Goal: Information Seeking & Learning: Learn about a topic

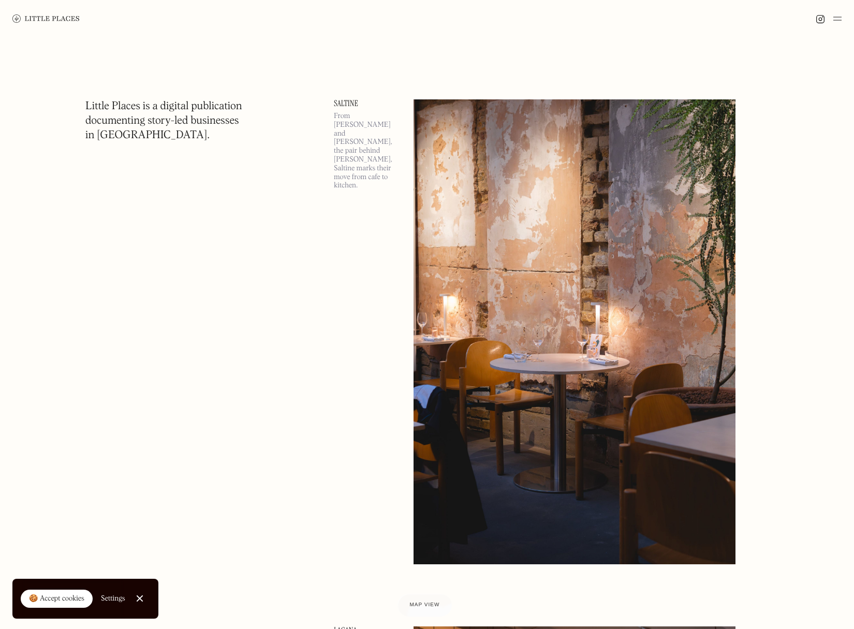
click at [64, 17] on img at bounding box center [45, 18] width 67 height 8
click at [836, 13] on img at bounding box center [837, 18] width 8 height 12
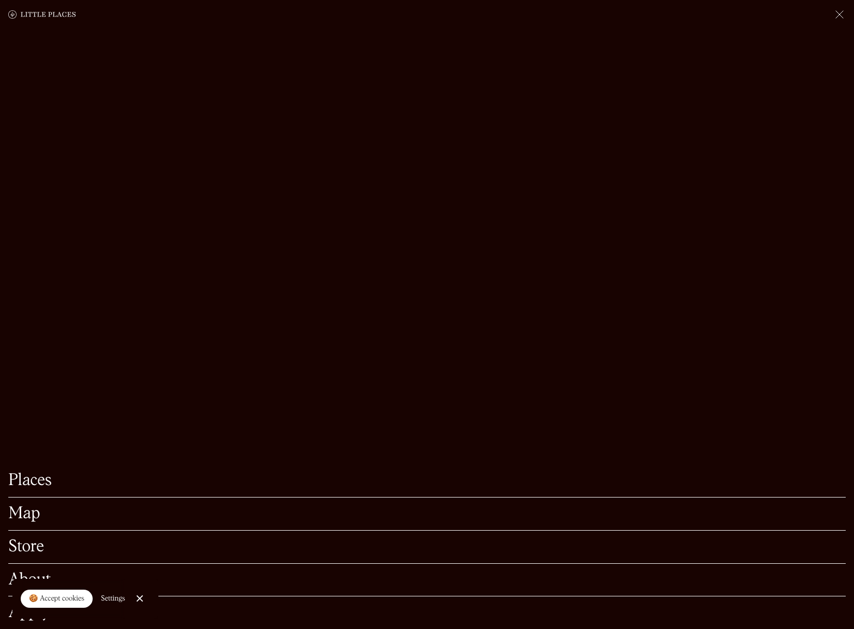
click at [39, 506] on link "Map" at bounding box center [426, 514] width 837 height 16
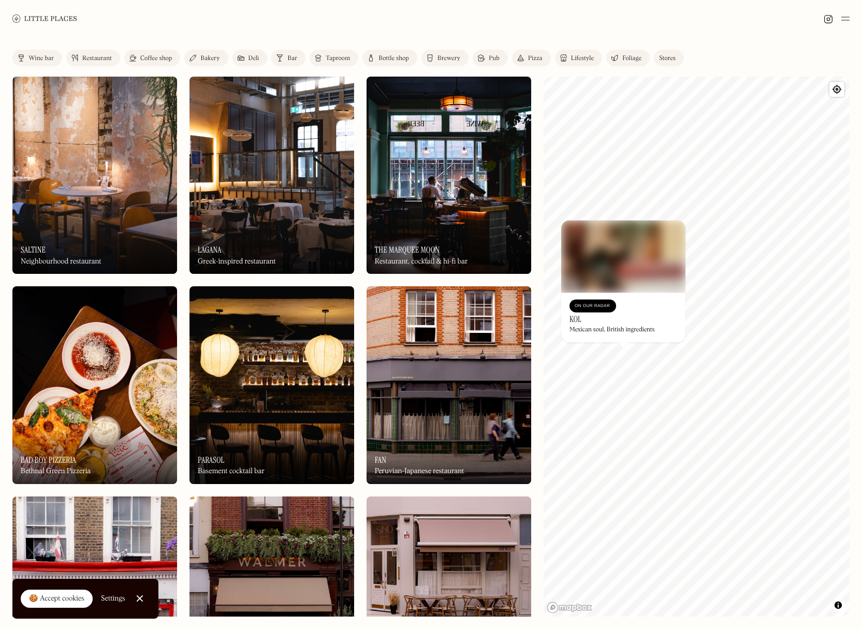
click at [726, 42] on div "Label Wine bar Restaurant Coffee shop Bakery Deli Bar Taproom Bottle shop Brewe…" at bounding box center [431, 332] width 862 height 591
click at [99, 54] on link "Restaurant" at bounding box center [93, 58] width 54 height 17
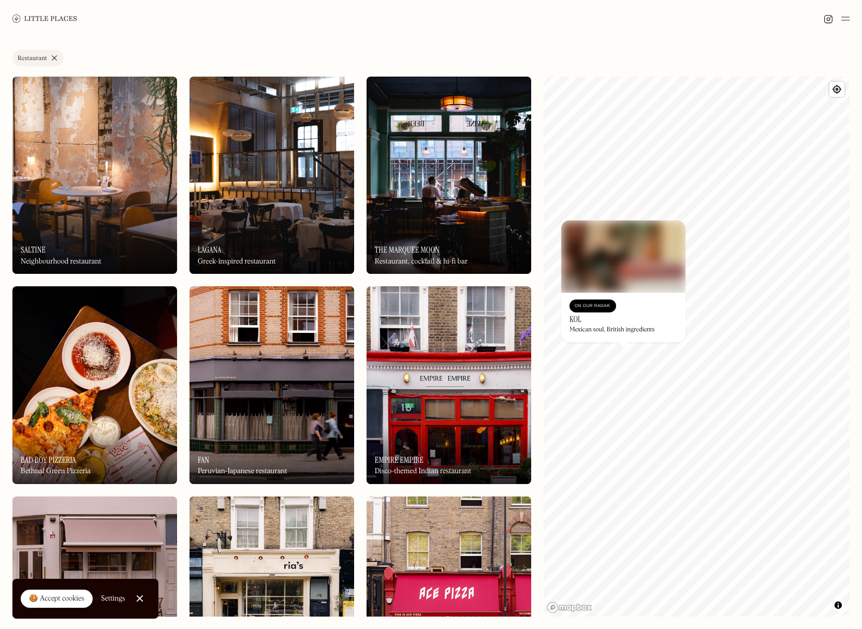
click at [77, 257] on div "Neighbourhood restaurant" at bounding box center [61, 261] width 81 height 9
click at [631, 63] on div "Label Restaurant Wine bar Restaurant Coffee shop Bakery Deli Bar Taproom Bottle…" at bounding box center [430, 60] width 837 height 21
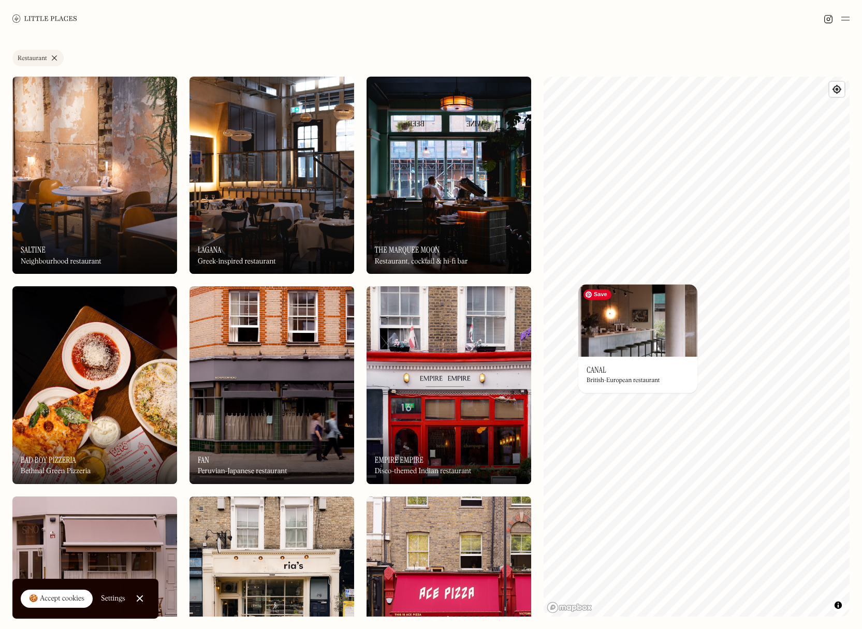
click at [656, 344] on img at bounding box center [637, 320] width 119 height 72
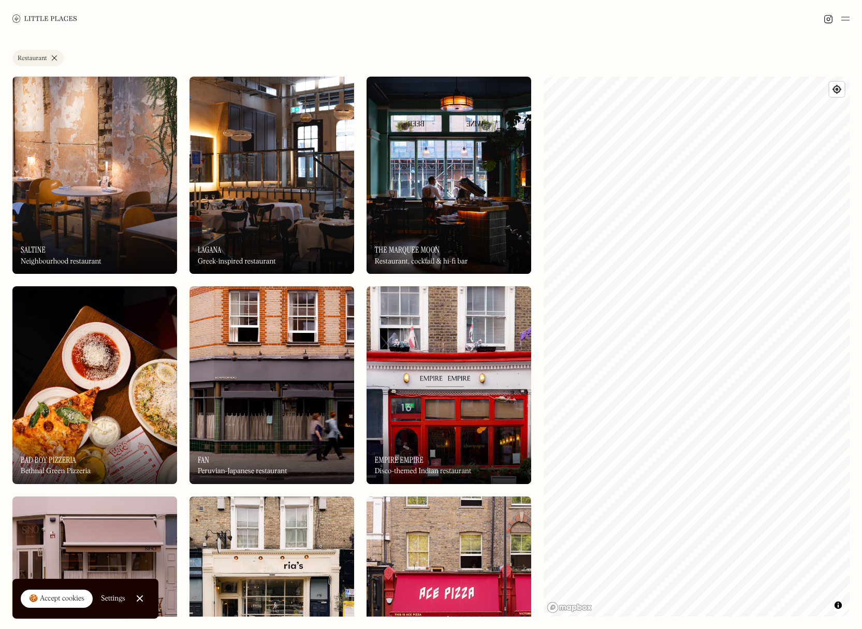
click at [847, 14] on img at bounding box center [845, 18] width 8 height 12
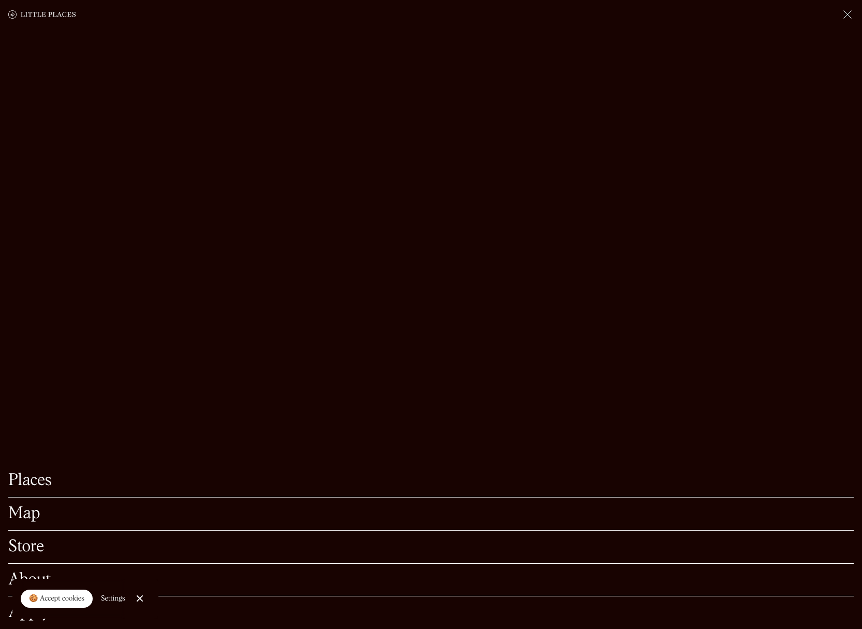
click at [33, 488] on link "Places" at bounding box center [430, 480] width 845 height 16
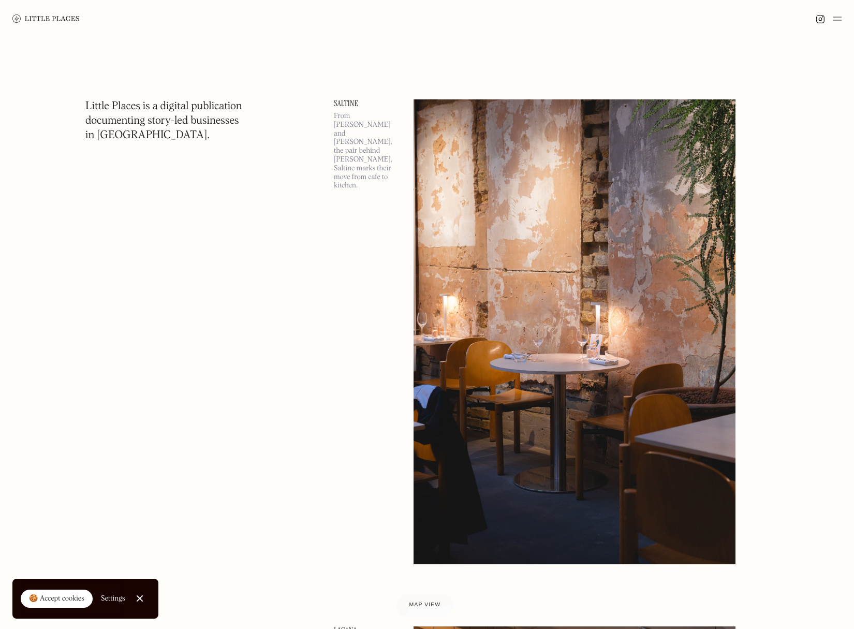
click at [433, 604] on span "Map view" at bounding box center [425, 605] width 32 height 6
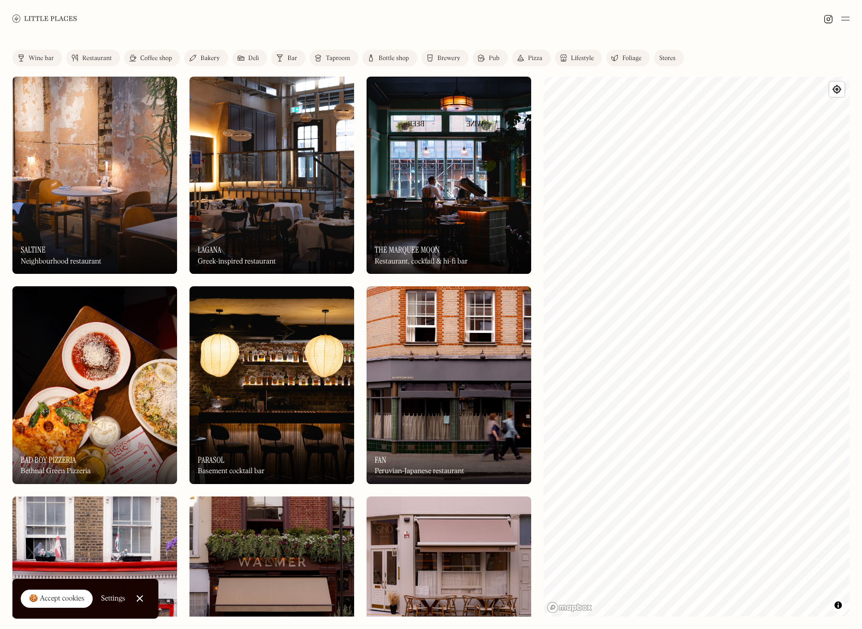
click at [92, 56] on div "Restaurant" at bounding box center [96, 58] width 29 height 6
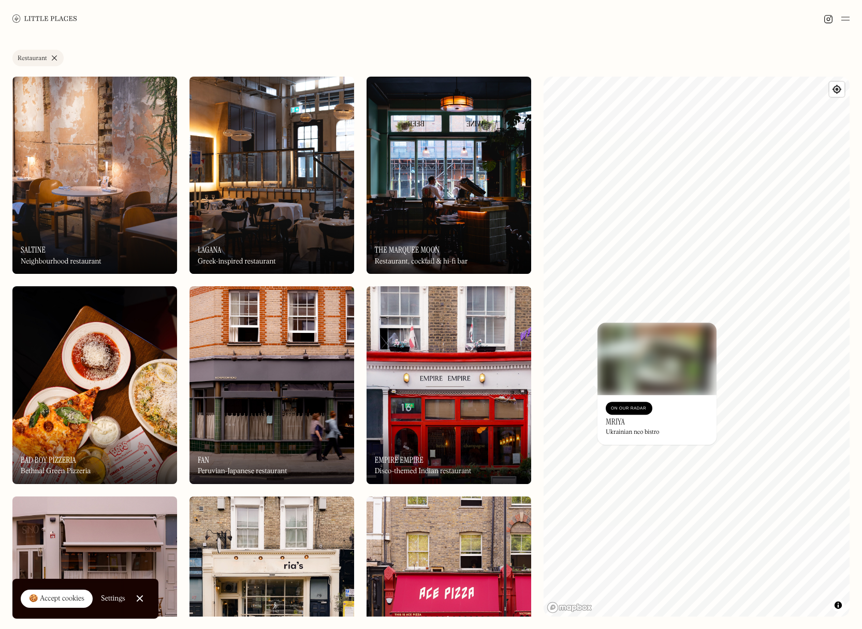
click at [614, 422] on h3 "Mriya" at bounding box center [614, 422] width 19 height 10
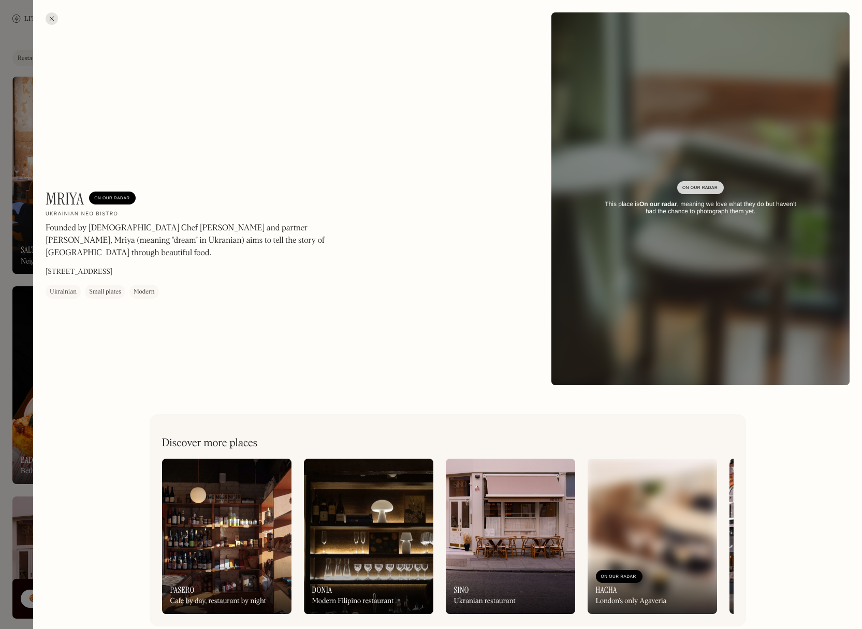
click at [56, 17] on div at bounding box center [52, 18] width 12 height 12
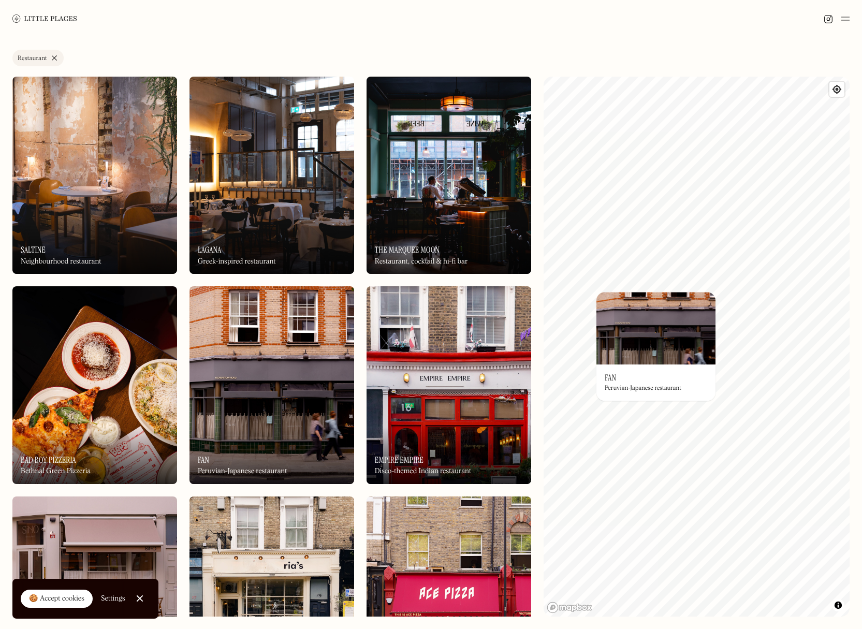
click at [634, 376] on div "On Our Radar Fan Peruvian-Japanese restaurant" at bounding box center [655, 382] width 119 height 36
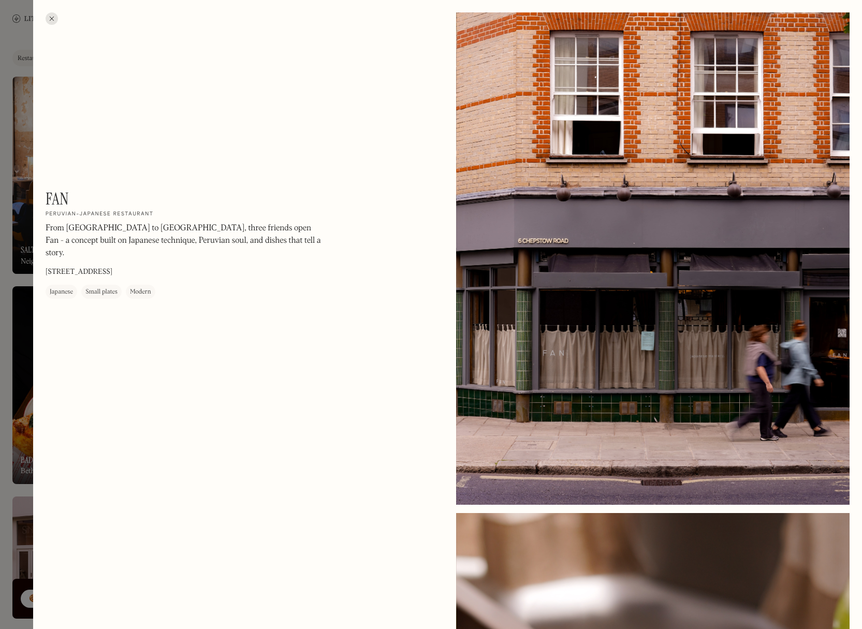
click at [55, 16] on div at bounding box center [52, 18] width 12 height 12
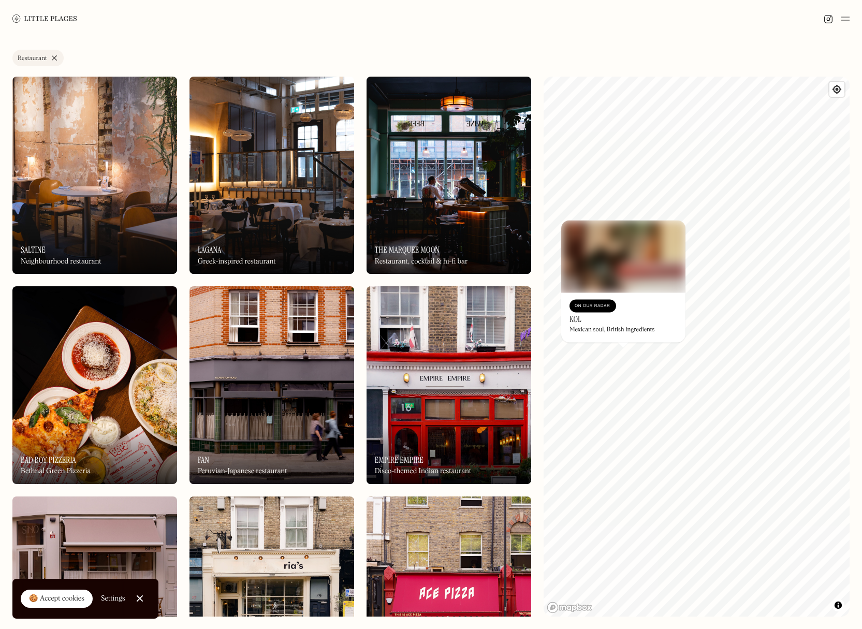
click at [616, 328] on div "Mexican soul, British ingredients" at bounding box center [611, 330] width 85 height 7
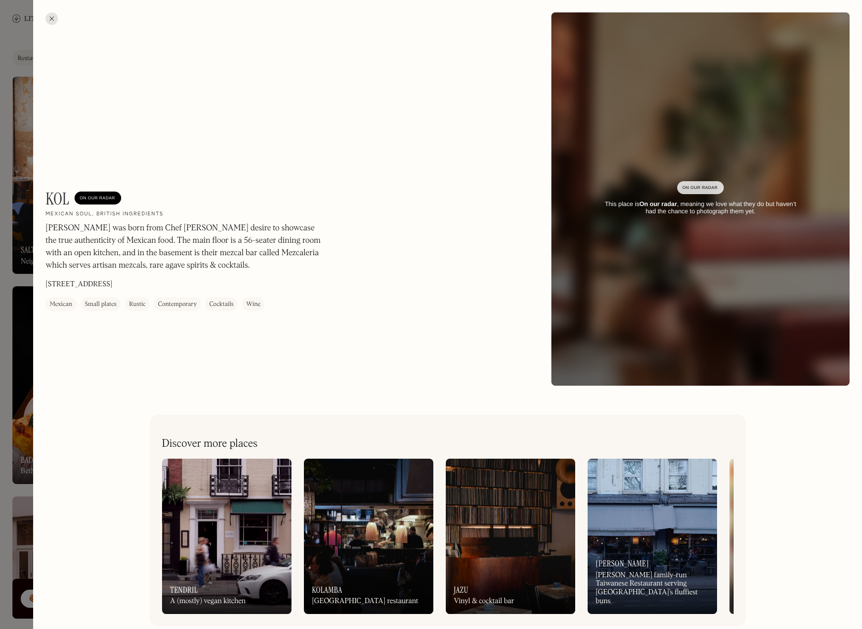
click at [51, 17] on div at bounding box center [52, 18] width 12 height 12
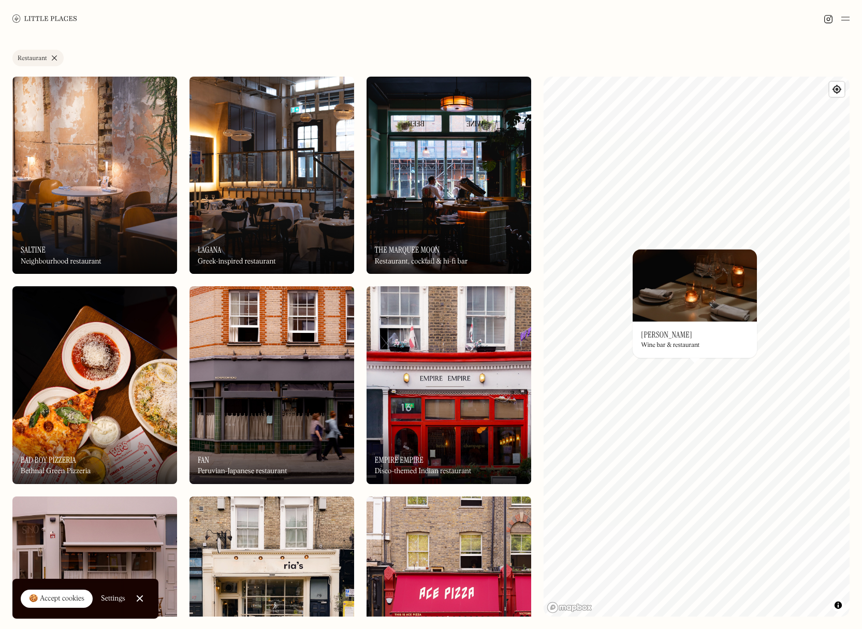
click at [673, 346] on div "Wine bar & restaurant" at bounding box center [670, 345] width 58 height 7
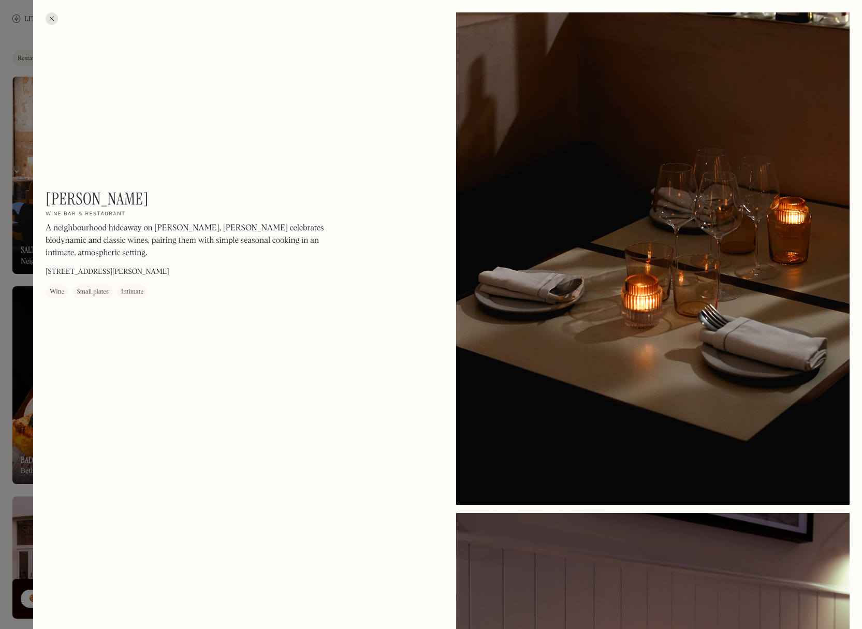
click at [53, 16] on div at bounding box center [52, 18] width 12 height 12
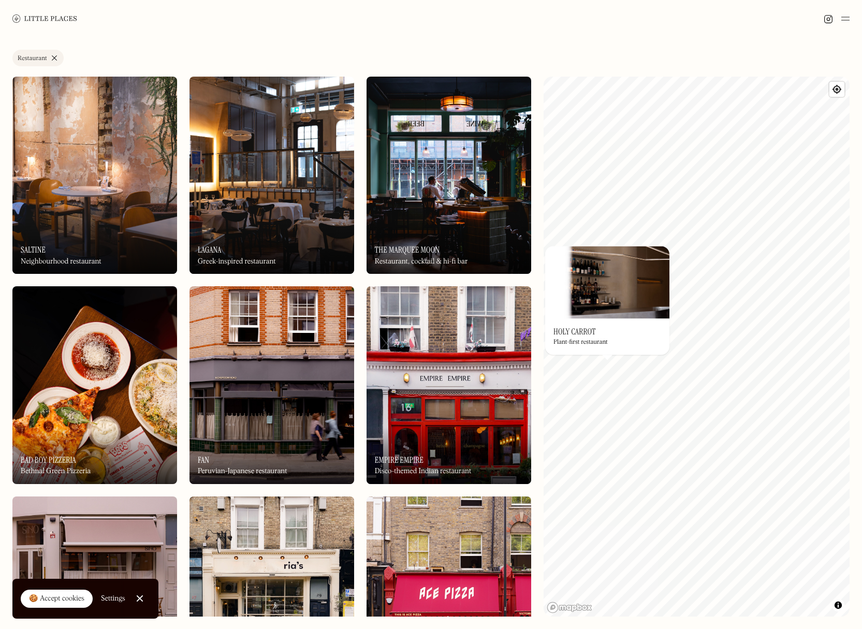
click at [565, 329] on h3 "Holy Carrot" at bounding box center [574, 332] width 42 height 10
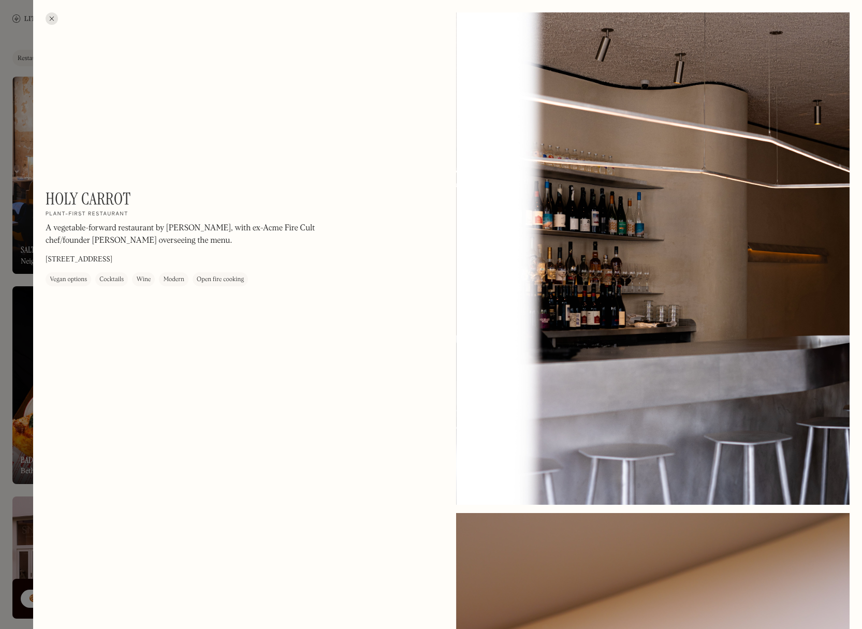
click at [57, 195] on h1 "Holy Carrot" at bounding box center [88, 199] width 85 height 20
copy div "Holy Carrot On Our Radar"
click at [54, 20] on div at bounding box center [52, 18] width 12 height 12
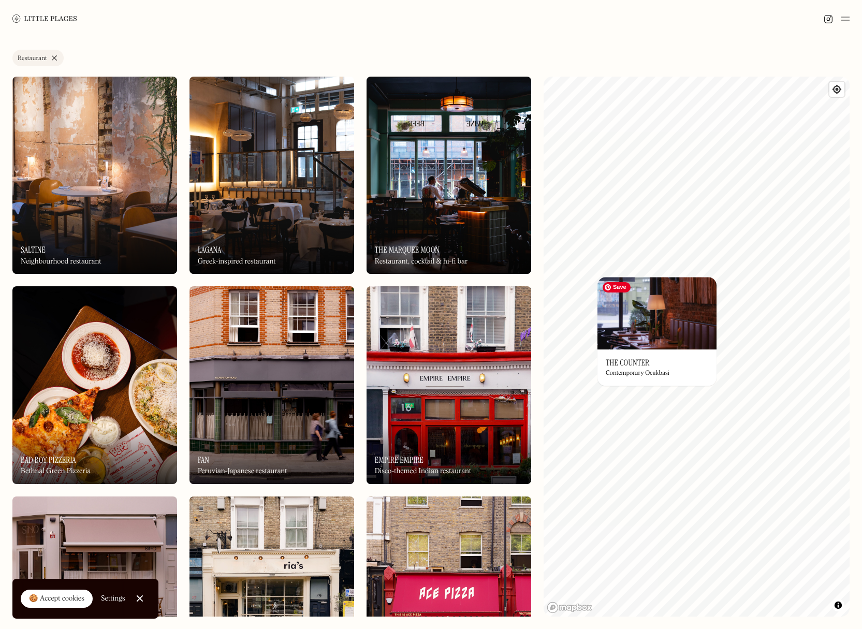
click at [653, 324] on img at bounding box center [656, 313] width 119 height 72
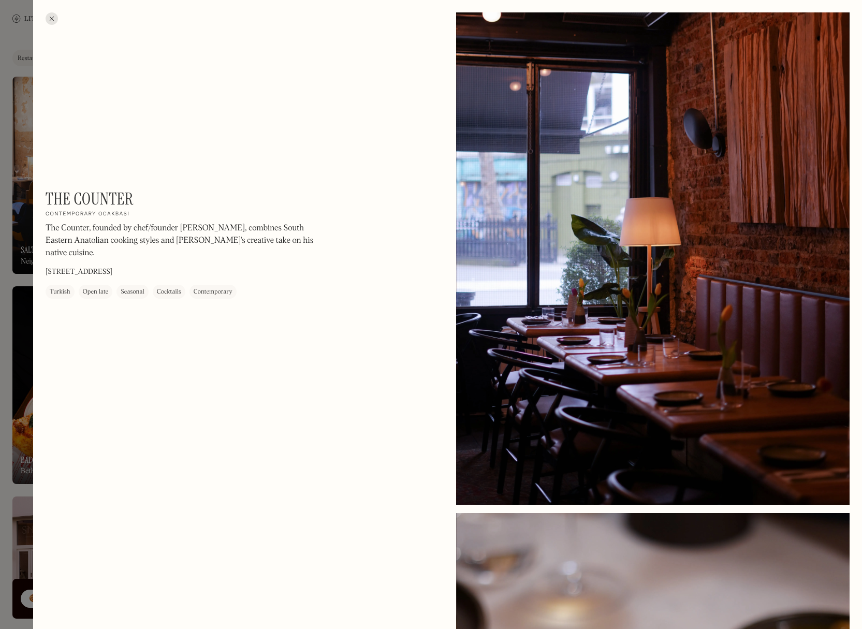
click at [54, 19] on div at bounding box center [52, 18] width 12 height 12
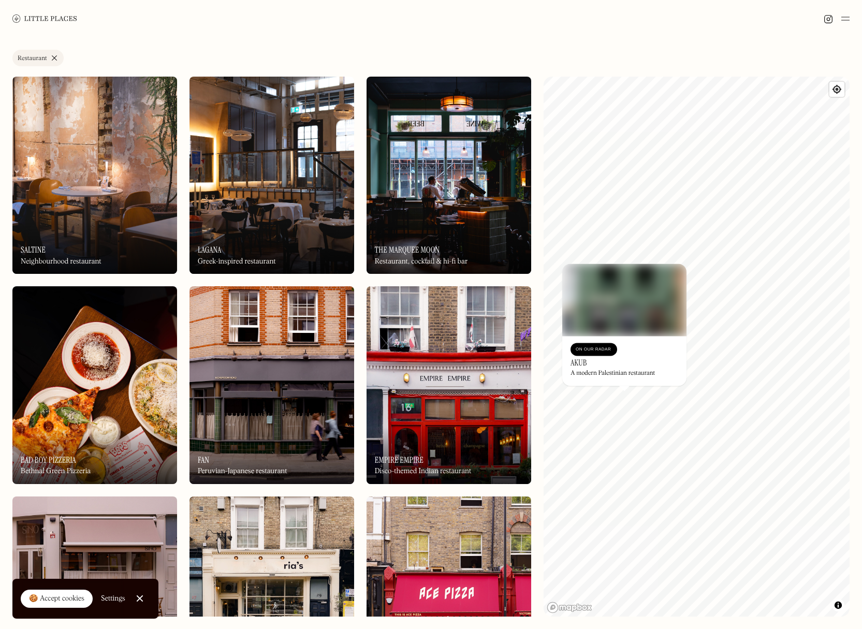
click at [583, 368] on div "On Our Radar Akub A modern Palestinian restaurant" at bounding box center [624, 361] width 124 height 50
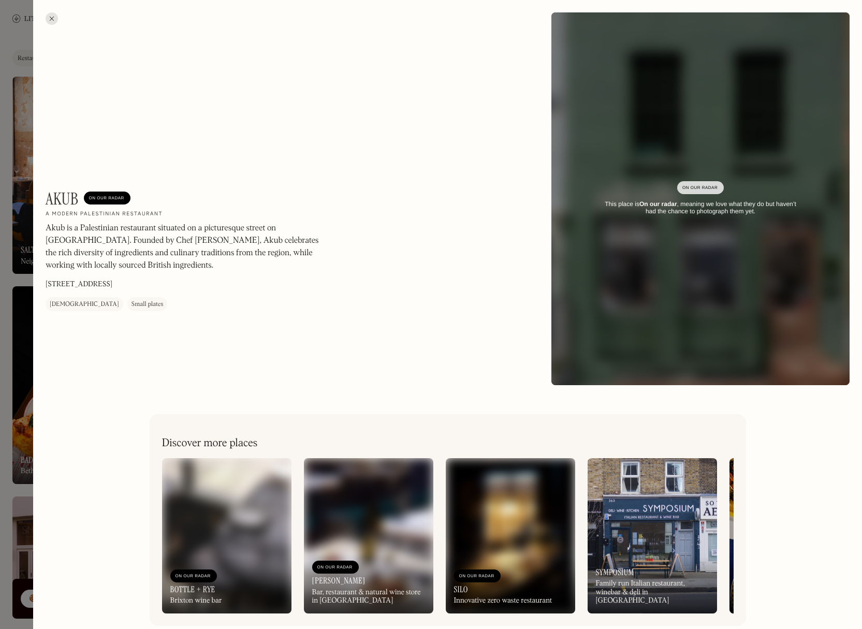
click at [54, 20] on div at bounding box center [52, 18] width 12 height 12
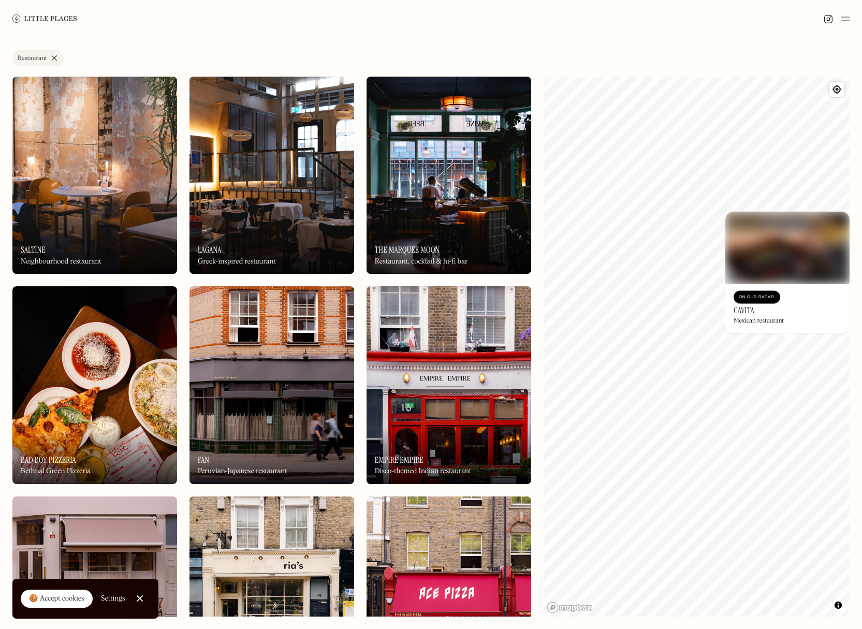
click at [745, 308] on h3 "Cavita" at bounding box center [743, 310] width 21 height 10
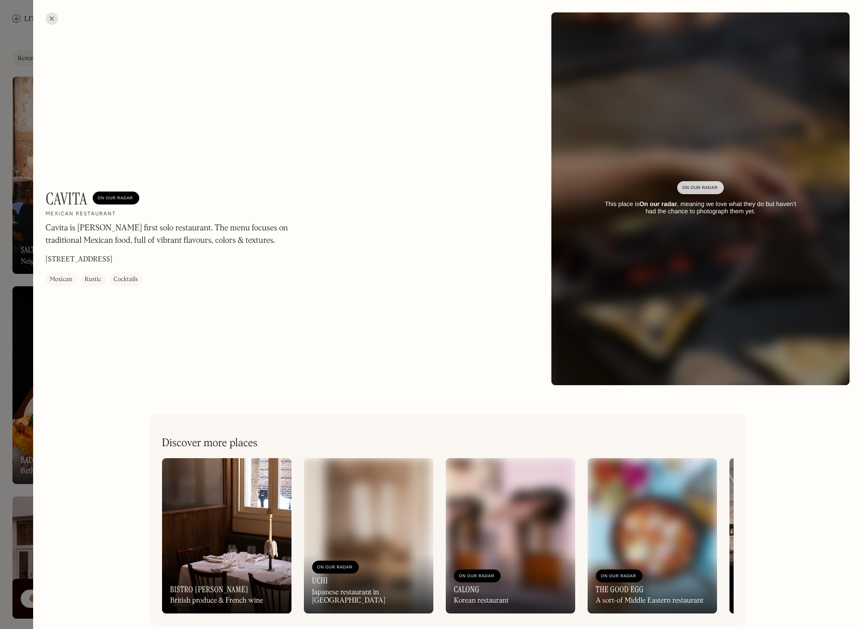
click at [55, 20] on div at bounding box center [52, 18] width 12 height 12
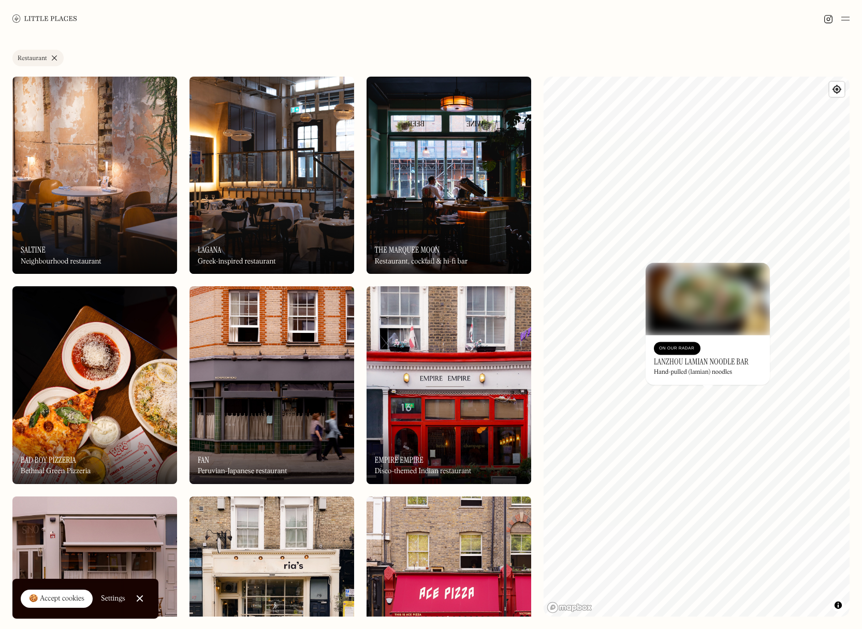
click at [675, 358] on h3 "Lanzhou Lamian Noodle Bar" at bounding box center [701, 362] width 95 height 10
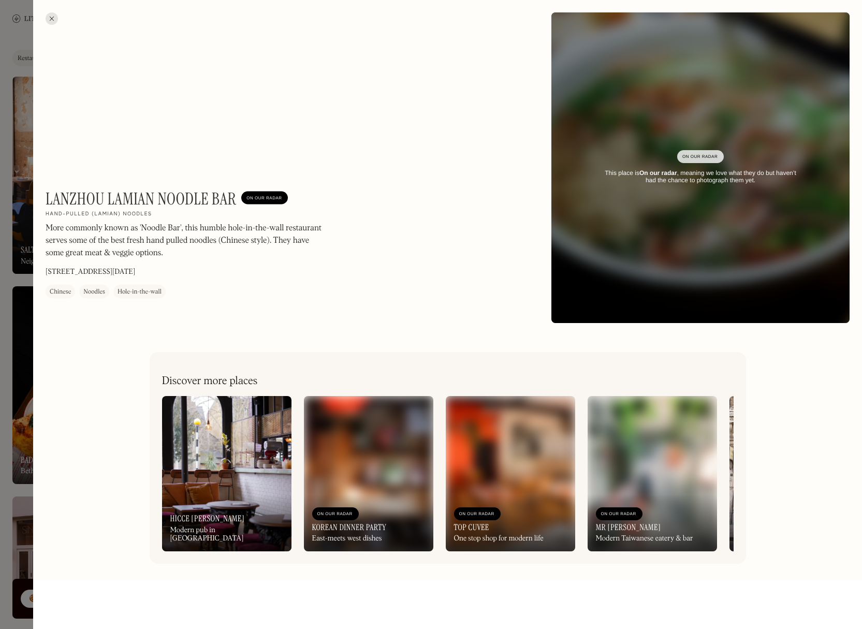
click at [54, 20] on div at bounding box center [52, 18] width 12 height 12
